Goal: Find specific page/section: Find specific page/section

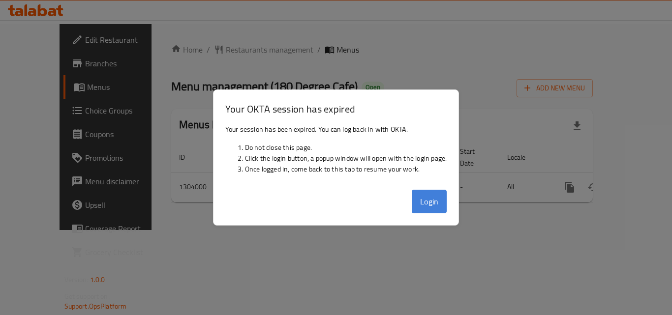
click at [423, 201] on button "Login" at bounding box center [429, 202] width 35 height 24
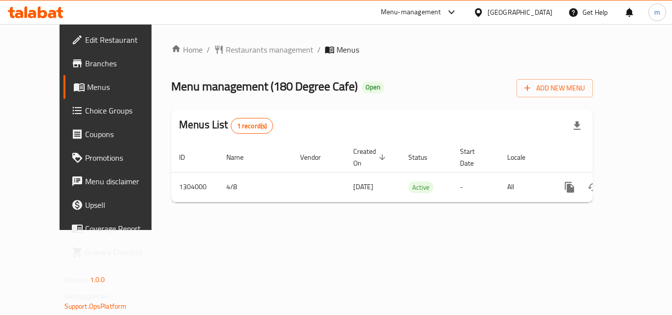
click at [488, 9] on div at bounding box center [480, 12] width 14 height 11
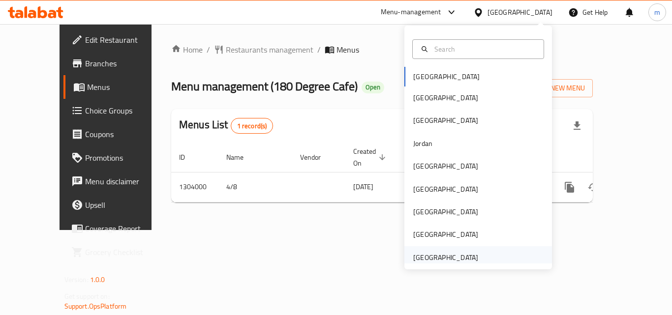
click at [420, 252] on div "United Arab Emirates" at bounding box center [445, 257] width 65 height 11
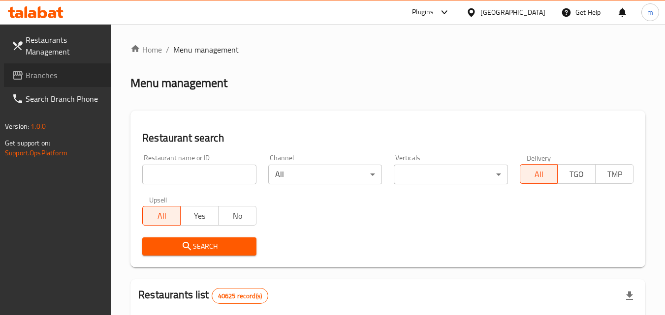
click at [65, 80] on span "Branches" at bounding box center [65, 75] width 78 height 12
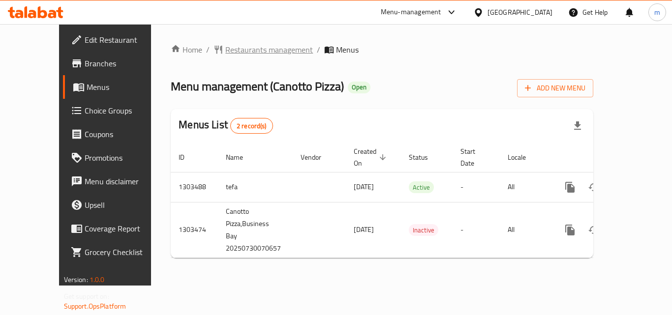
click at [225, 48] on span "Restaurants management" at bounding box center [269, 50] width 88 height 12
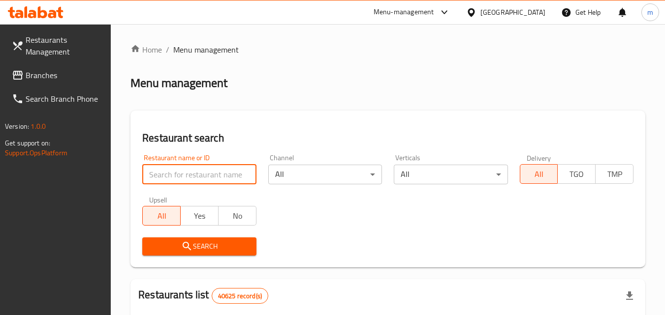
click at [219, 172] on input "search" at bounding box center [199, 175] width 114 height 20
paste input "702847"
type input "702847"
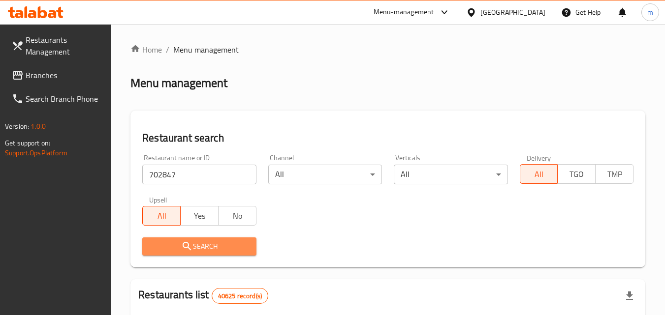
click at [186, 249] on icon "submit" at bounding box center [187, 247] width 12 height 12
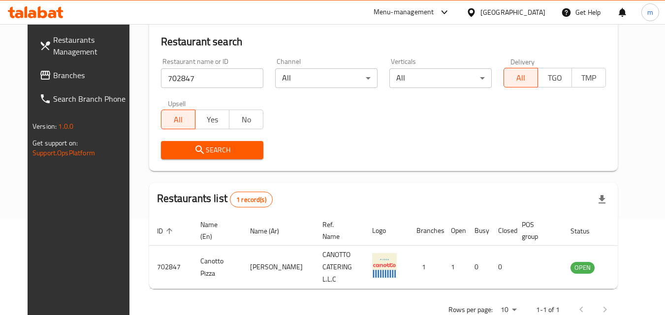
scroll to position [98, 0]
